Goal: Book appointment/travel/reservation

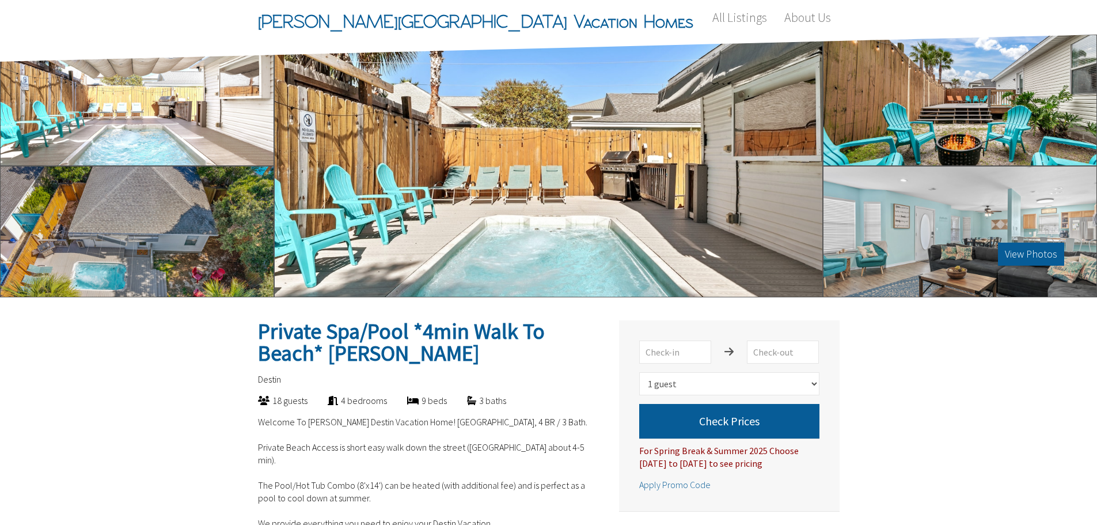
select select "1"
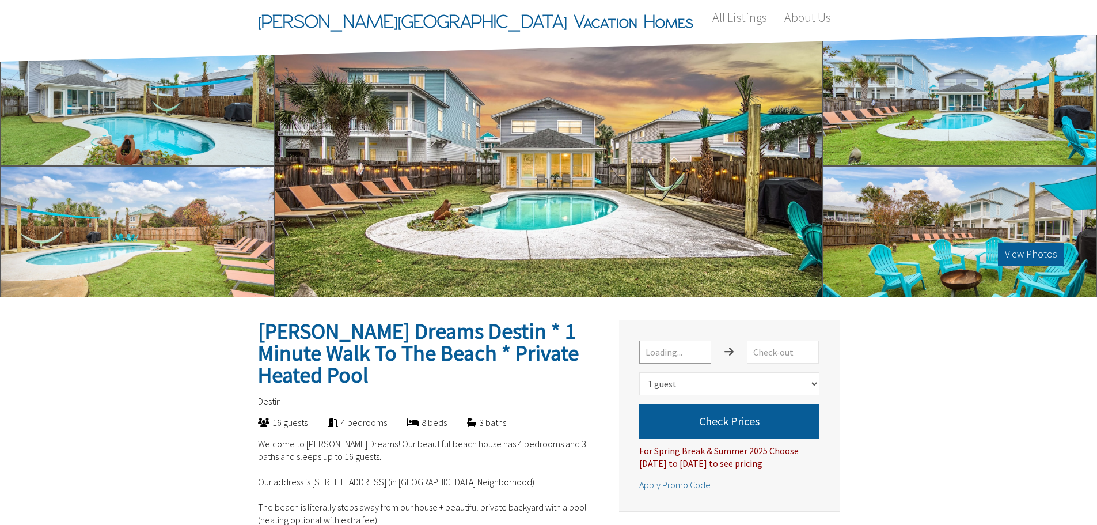
select select "1"
click at [677, 356] on input "text" at bounding box center [675, 351] width 72 height 23
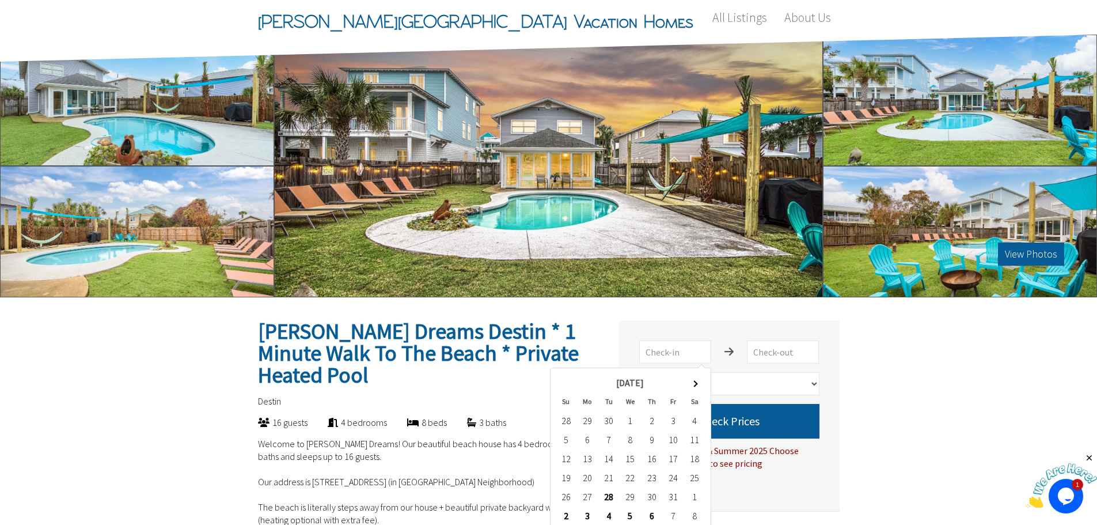
click at [695, 382] on span at bounding box center [695, 383] width 6 height 6
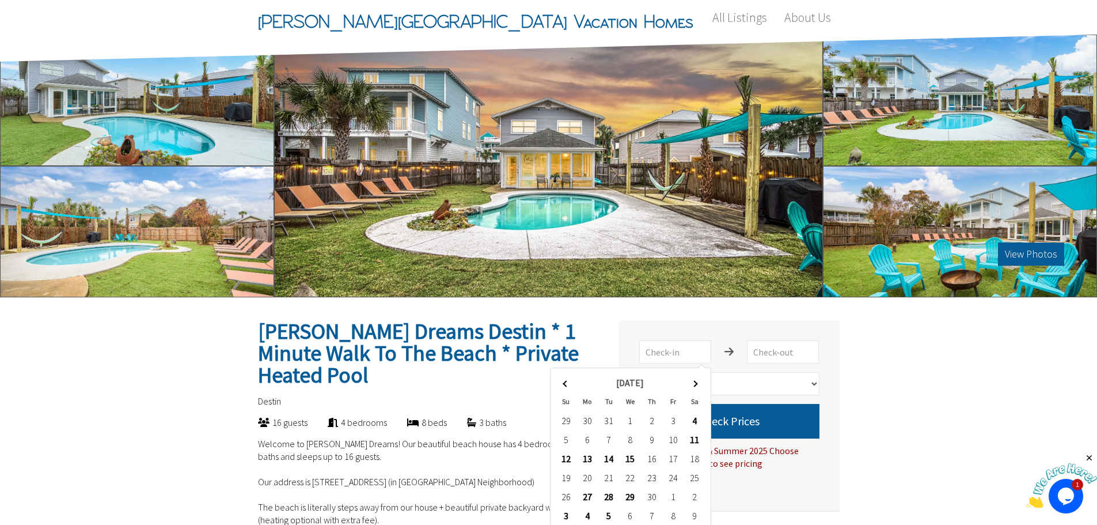
click at [695, 382] on span at bounding box center [695, 383] width 6 height 6
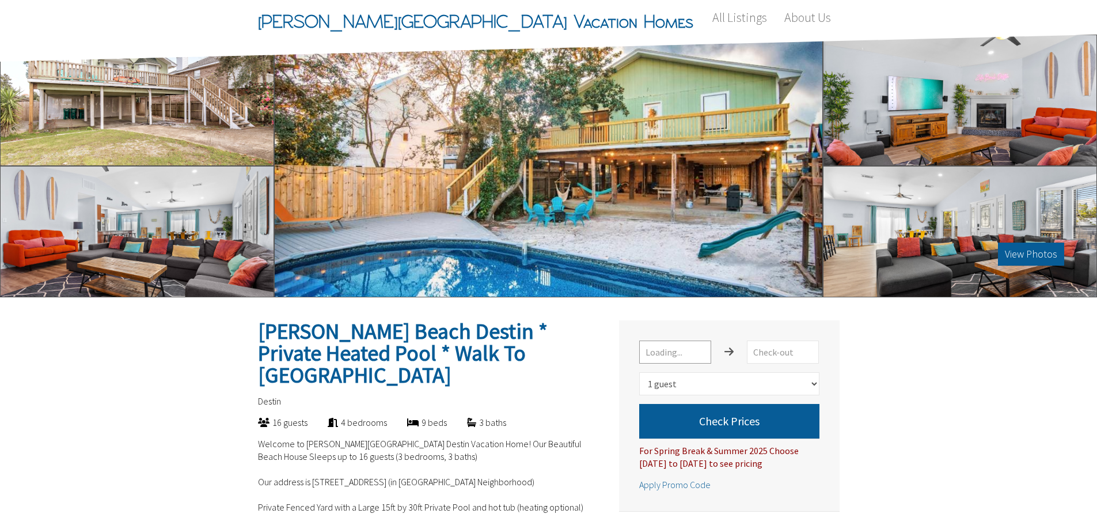
select select "1"
click at [669, 355] on input "text" at bounding box center [675, 351] width 72 height 23
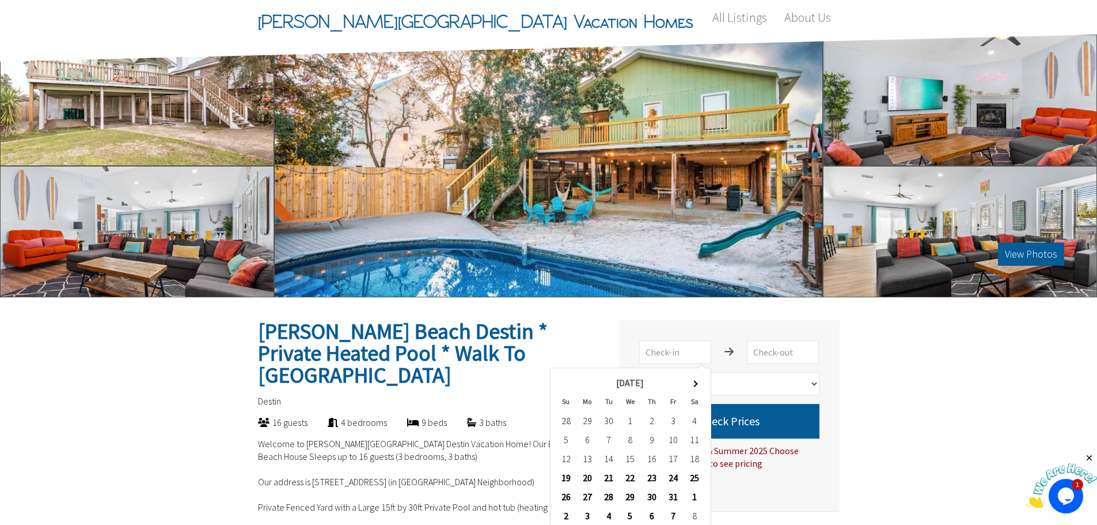
click at [692, 380] on th at bounding box center [694, 382] width 21 height 19
click at [692, 378] on th at bounding box center [694, 382] width 21 height 19
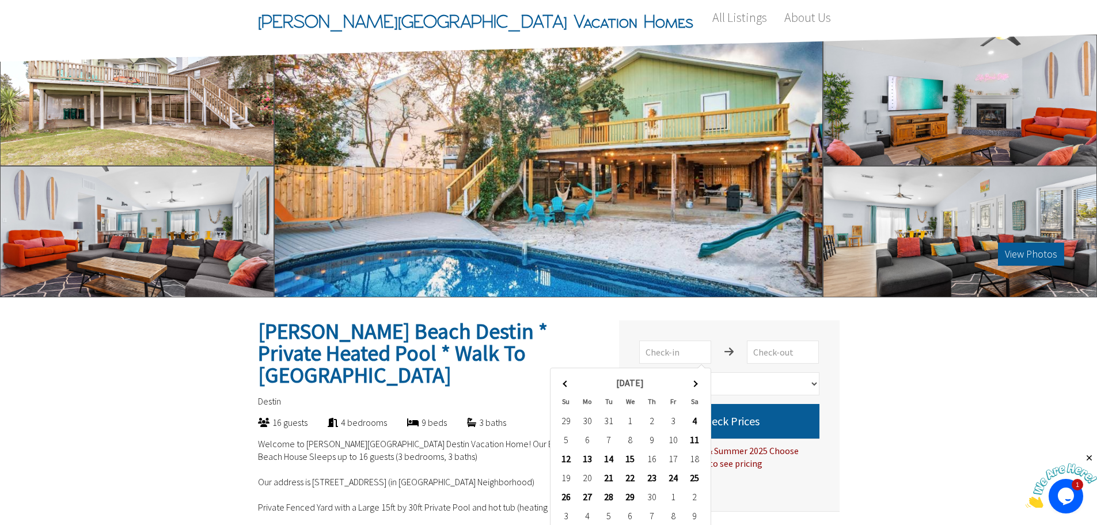
click at [692, 378] on th at bounding box center [694, 382] width 21 height 19
